Goal: Information Seeking & Learning: Check status

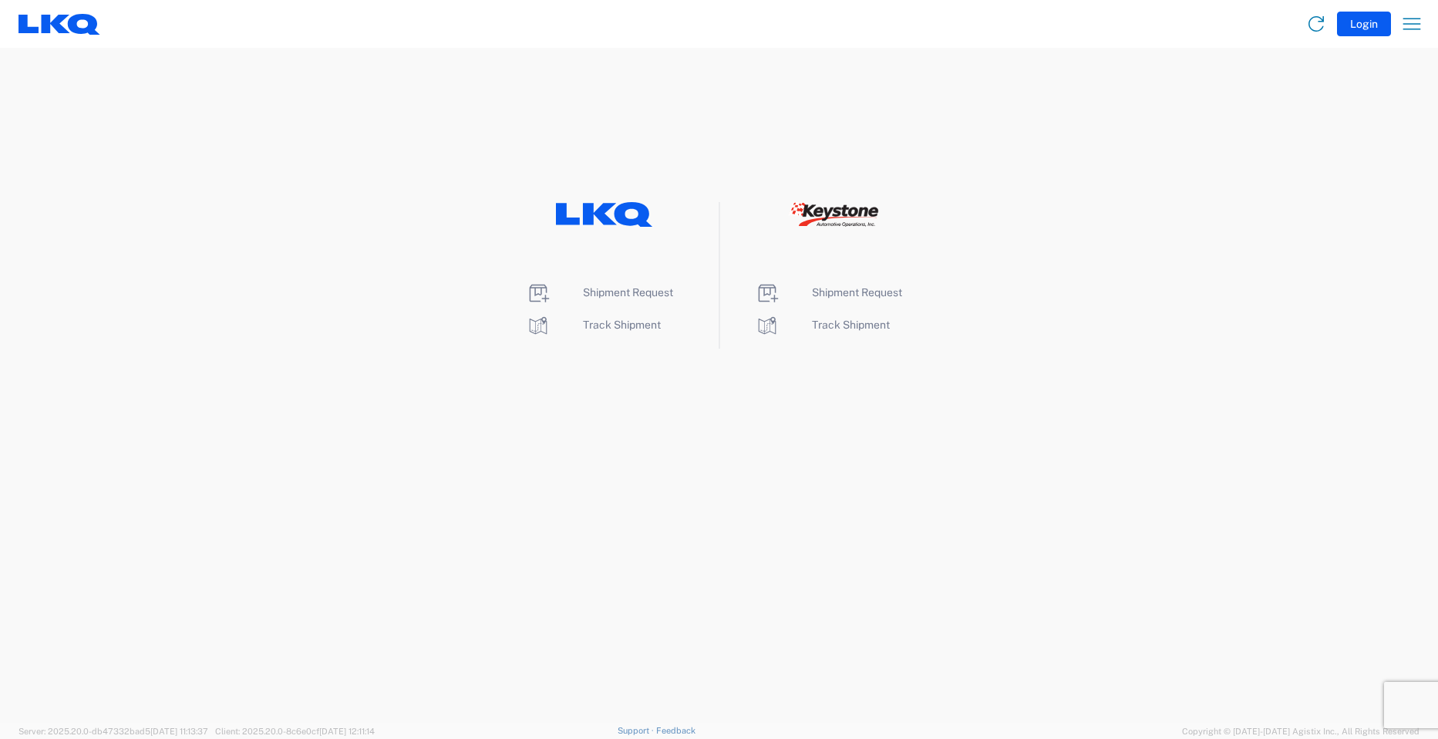
click at [611, 336] on li "Track Shipment" at bounding box center [605, 325] width 158 height 25
click at [609, 323] on span "Track Shipment" at bounding box center [622, 325] width 78 height 12
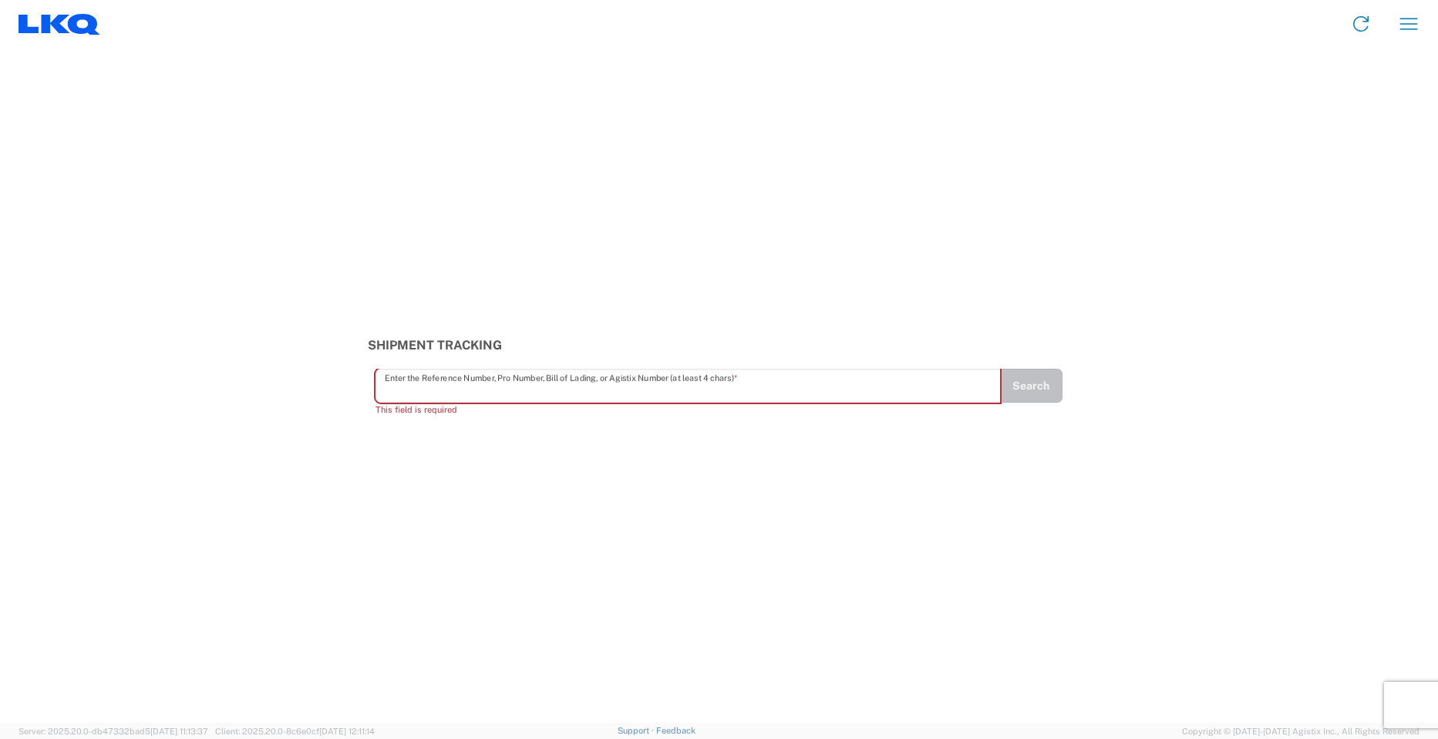
click at [548, 386] on input "text" at bounding box center [689, 386] width 608 height 27
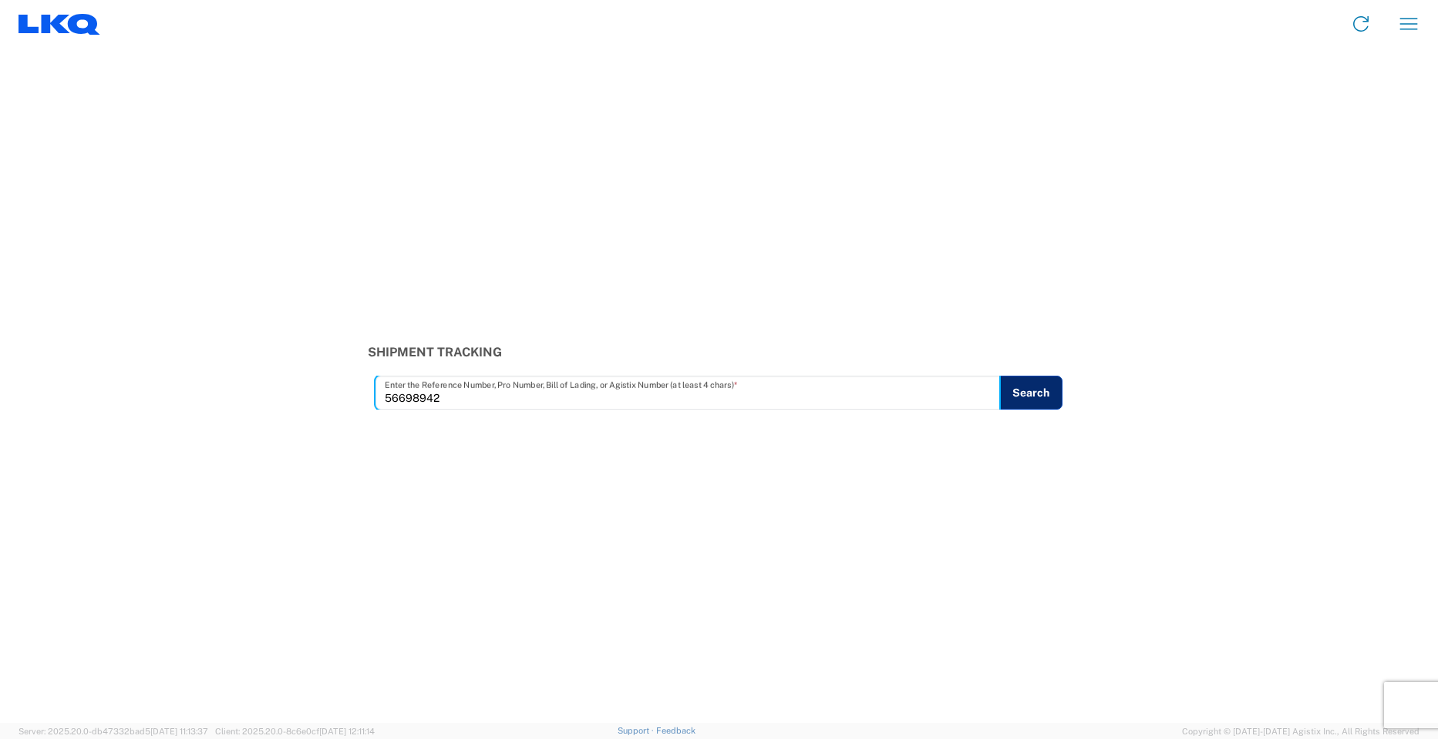
type input "56698942"
click at [1045, 387] on button "Search" at bounding box center [1031, 393] width 63 height 34
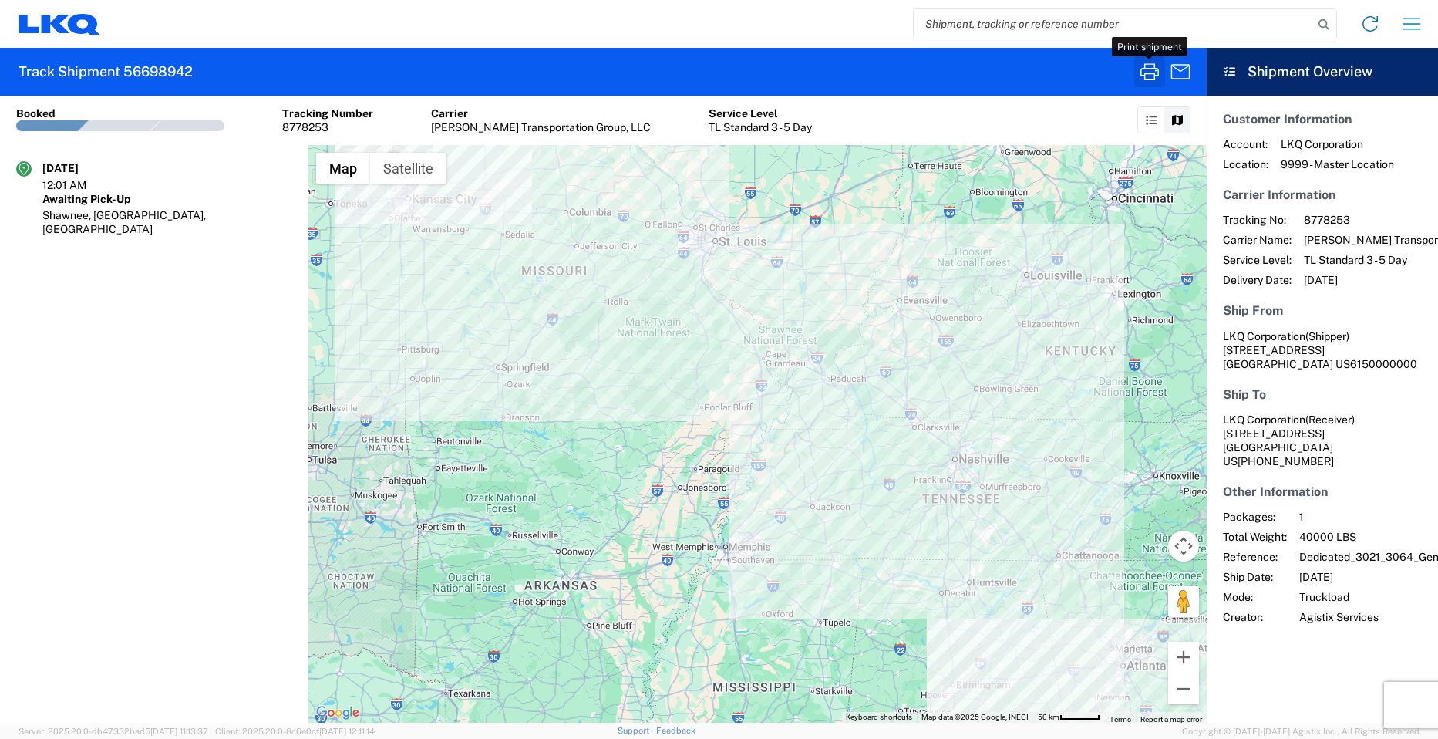
click at [1145, 69] on icon "button" at bounding box center [1150, 71] width 19 height 17
click at [1013, 19] on input "search" at bounding box center [1114, 23] width 400 height 29
type input "56698944"
click at [1322, 25] on icon at bounding box center [1324, 25] width 22 height 22
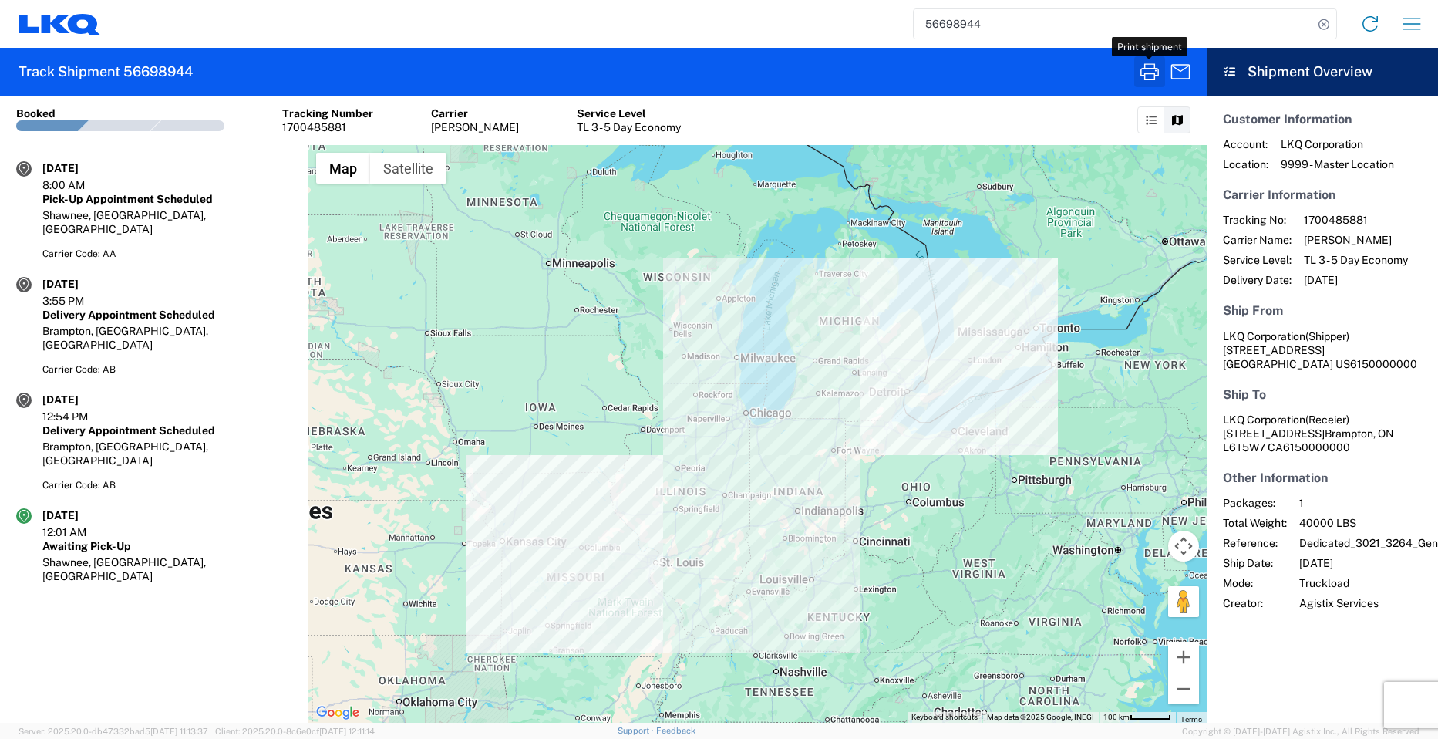
click at [1155, 73] on icon "button" at bounding box center [1150, 71] width 19 height 17
